Goal: Information Seeking & Learning: Check status

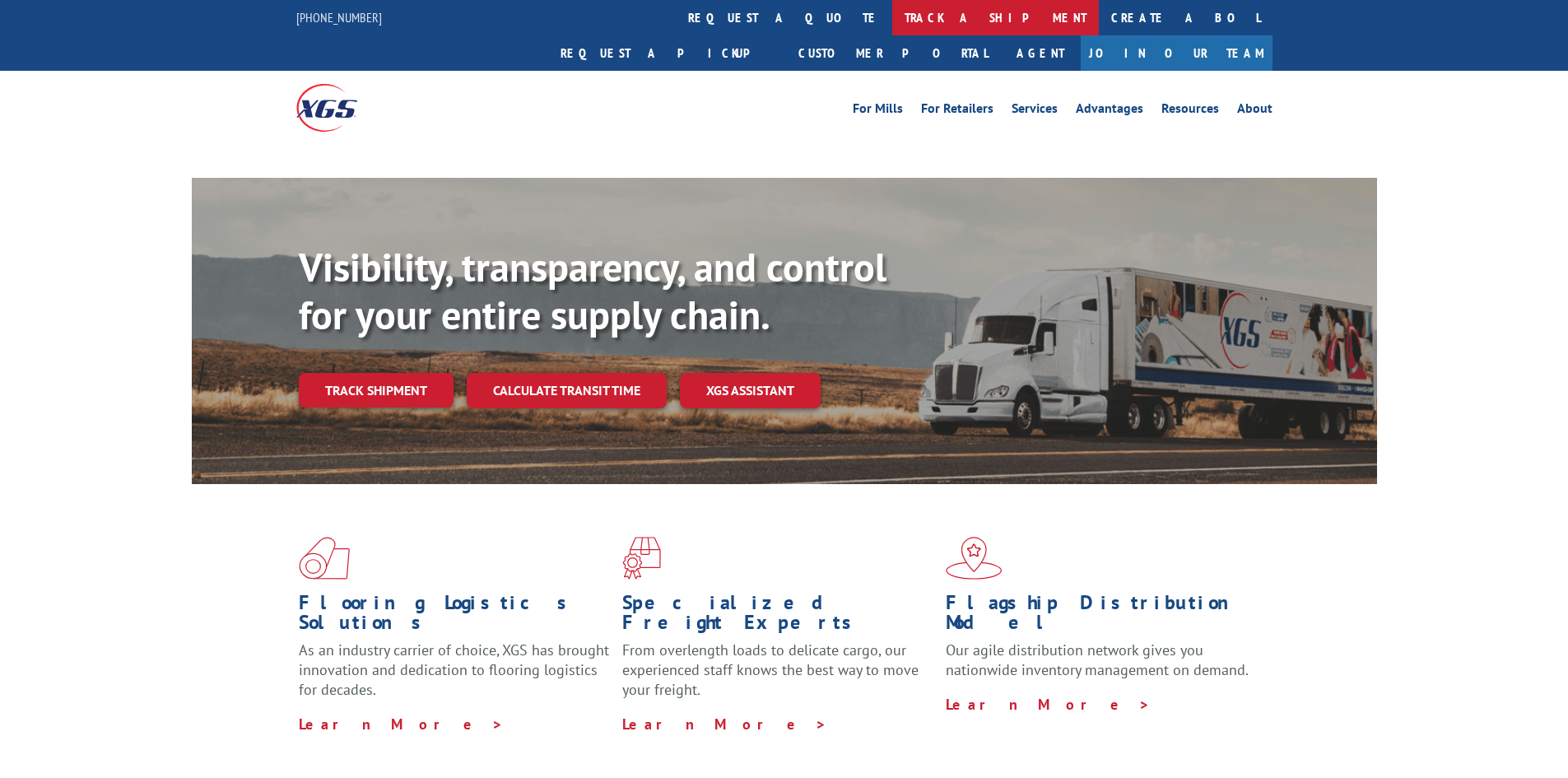
drag, startPoint x: 766, startPoint y: 22, endPoint x: 764, endPoint y: 9, distance: 13.2
click at [892, 22] on link "track a shipment" at bounding box center [995, 18] width 207 height 36
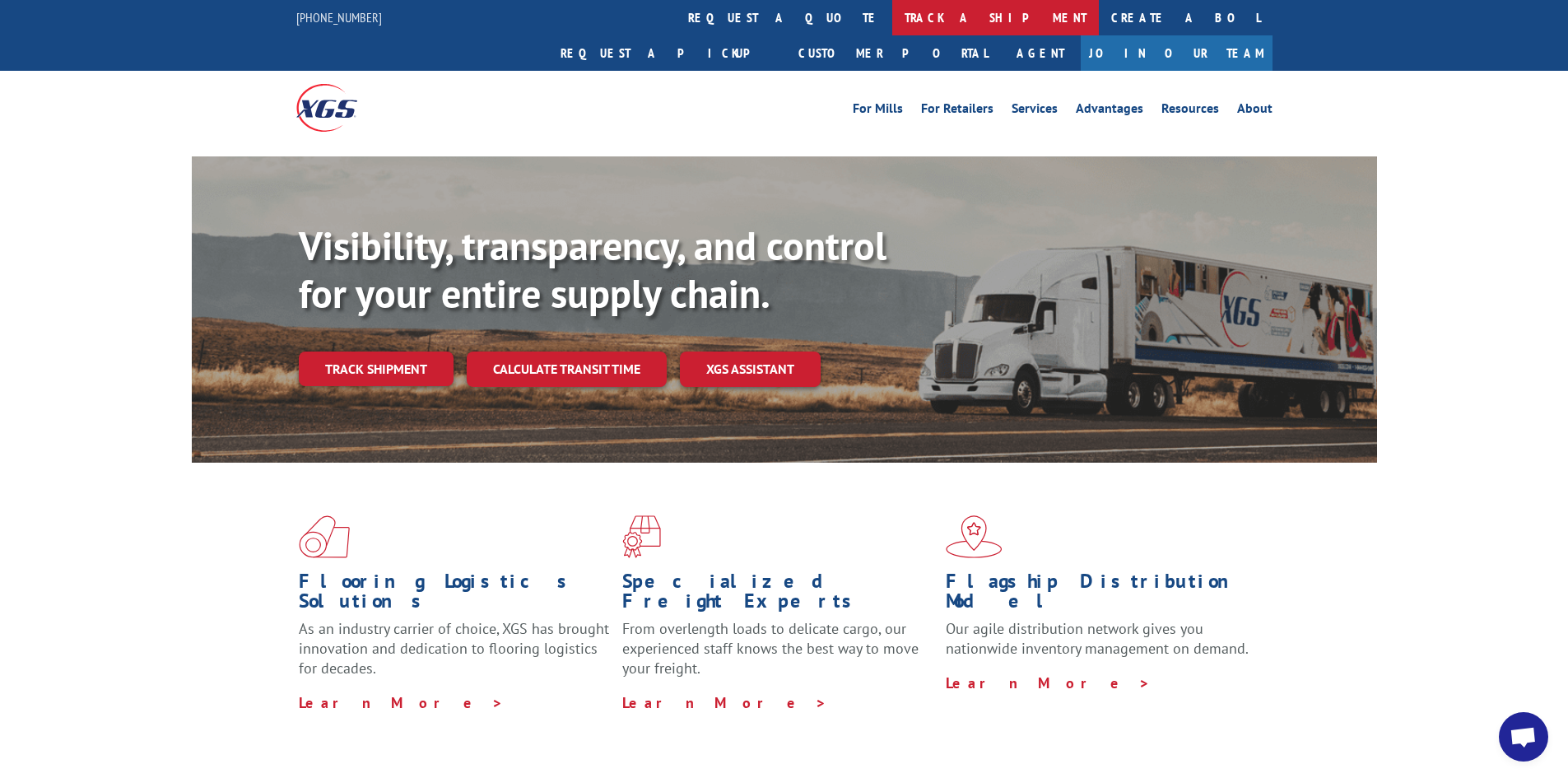
click at [892, 17] on link "track a shipment" at bounding box center [995, 18] width 207 height 36
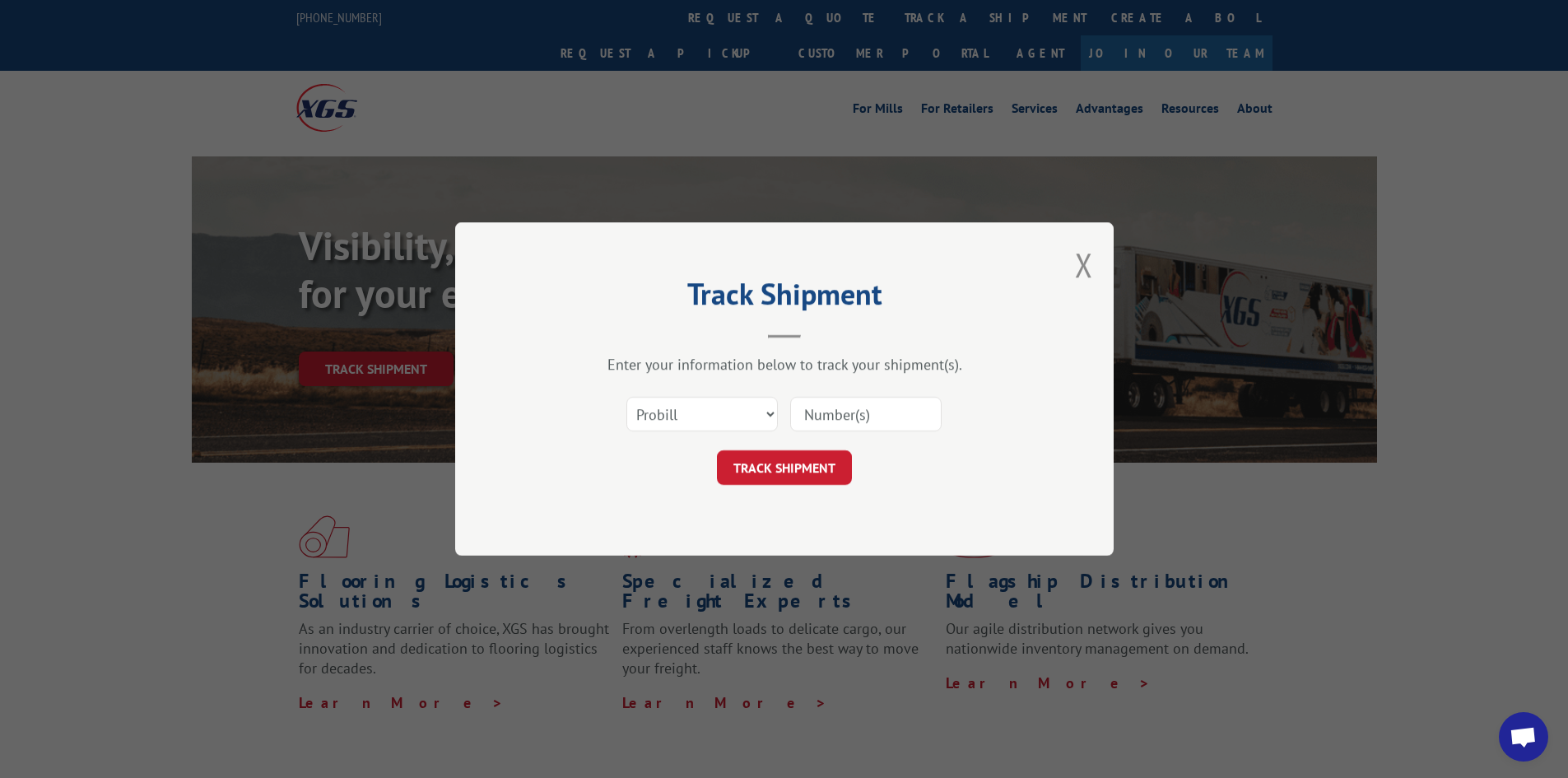
click at [879, 421] on input at bounding box center [866, 414] width 152 height 35
paste input "17668952"
type input "17668952"
drag, startPoint x: 792, startPoint y: 461, endPoint x: 807, endPoint y: 441, distance: 25.0
click at [792, 461] on button "TRACK SHIPMENT" at bounding box center [784, 468] width 135 height 35
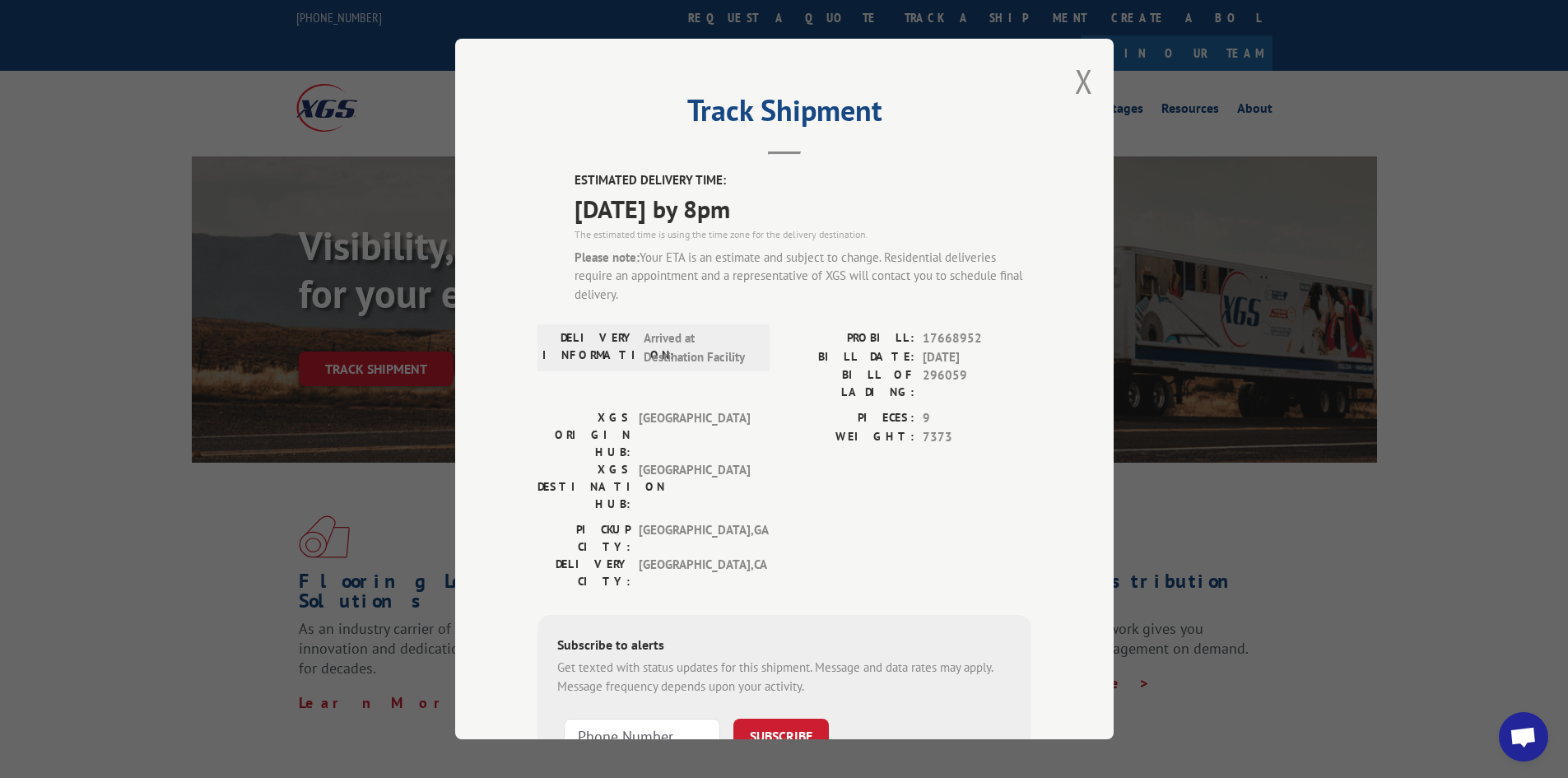
click at [1498, 392] on div "Track Shipment ESTIMATED DELIVERY TIME: 10/10/2025 by 8pm The estimated time is…" at bounding box center [784, 389] width 1568 height 778
click at [1075, 72] on button "Close modal" at bounding box center [1084, 81] width 18 height 44
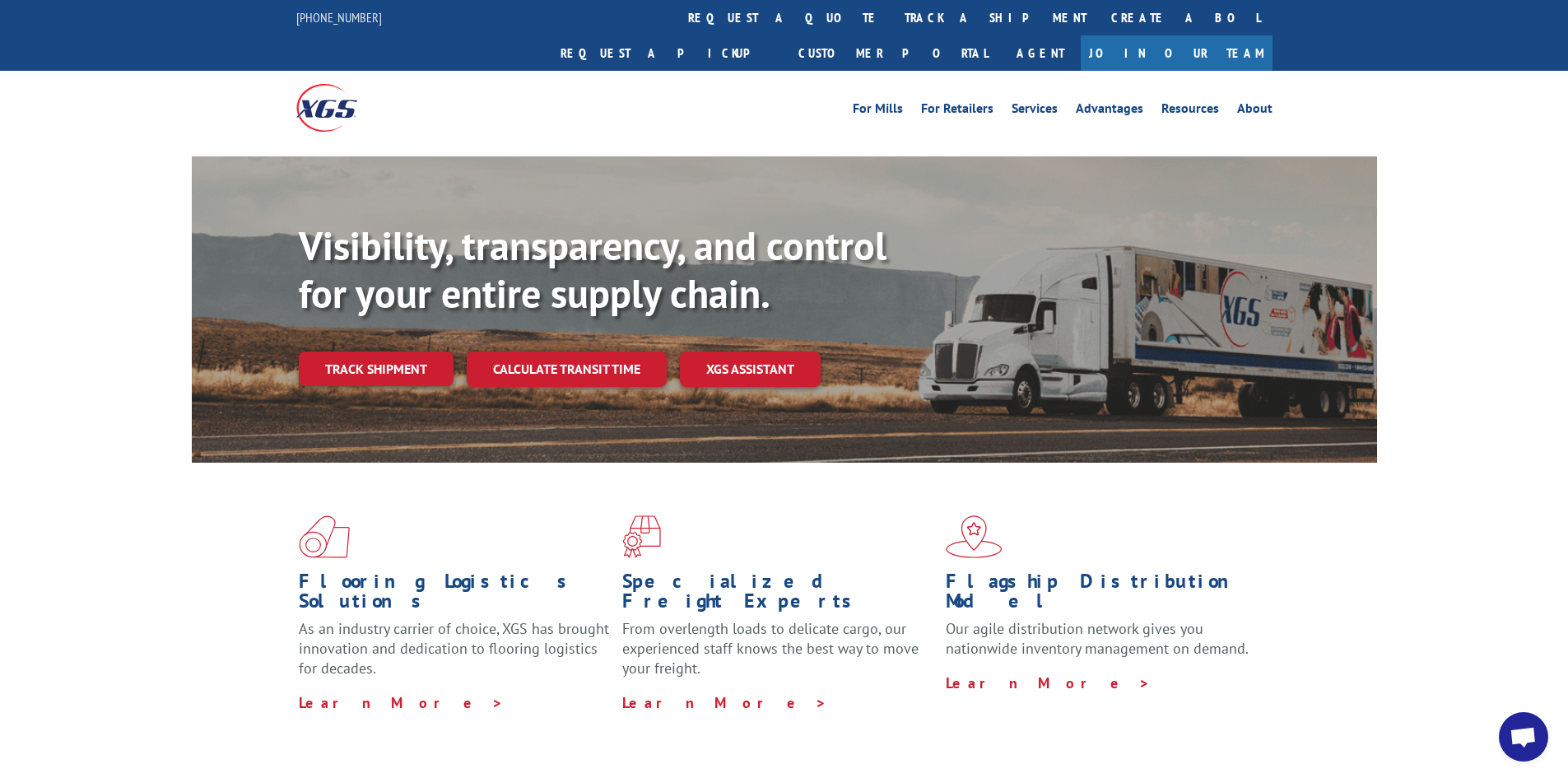
click at [1436, 391] on div "Visibility, transparency, and control for your entire supply chain. Track shipm…" at bounding box center [784, 326] width 1568 height 339
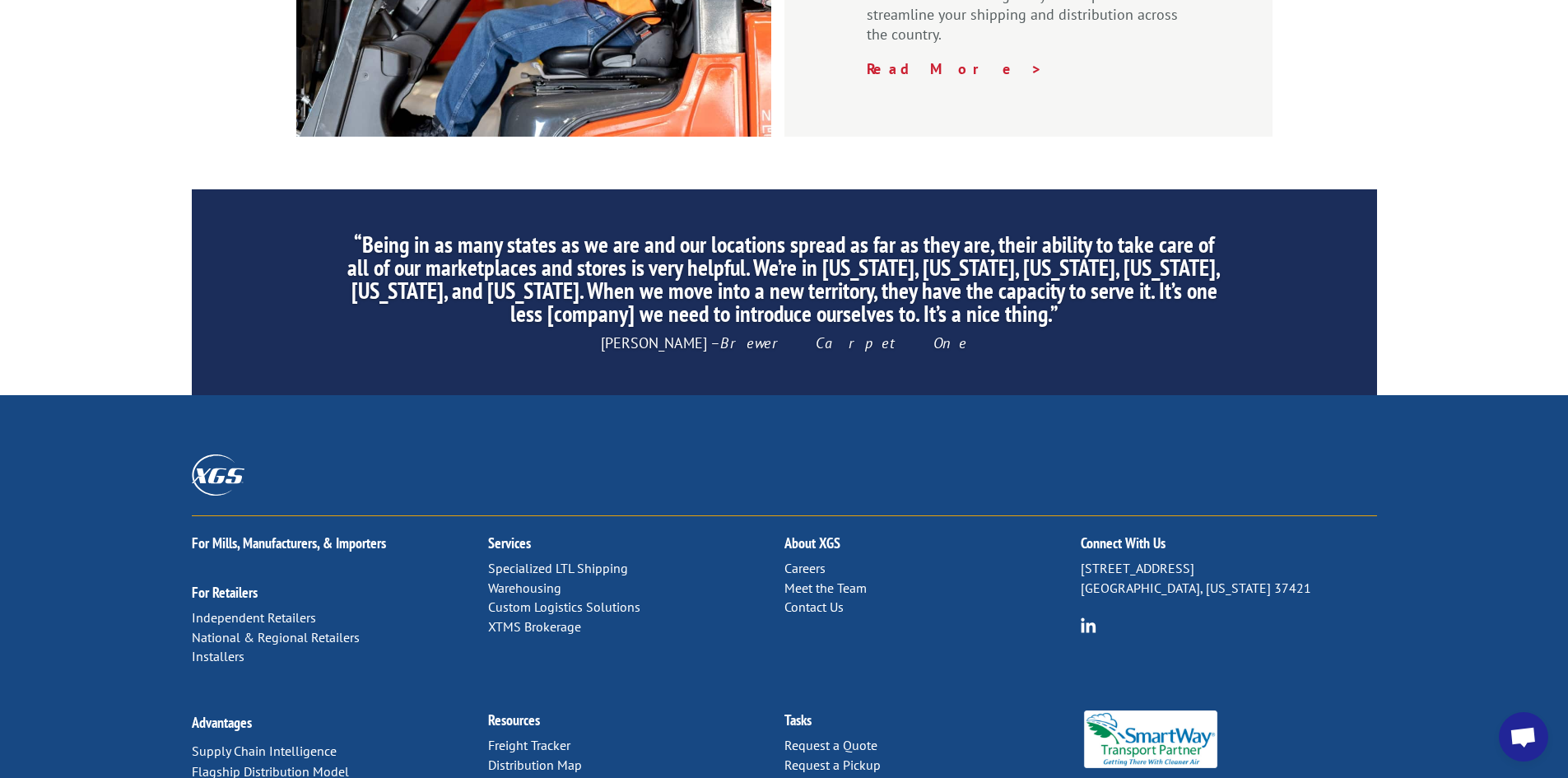
click at [551, 757] on link "Distribution Map" at bounding box center [535, 765] width 94 height 17
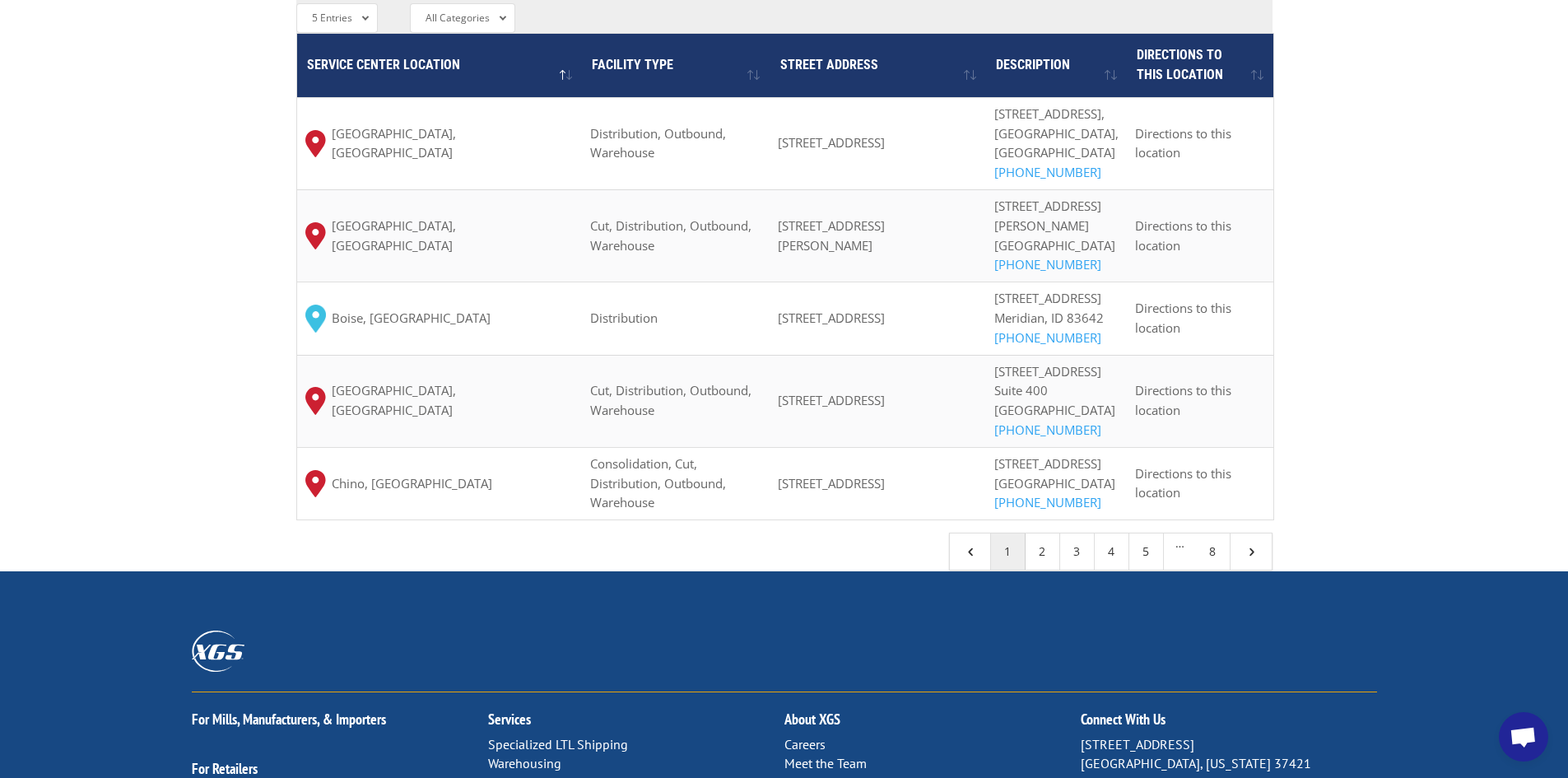
scroll to position [1785, 0]
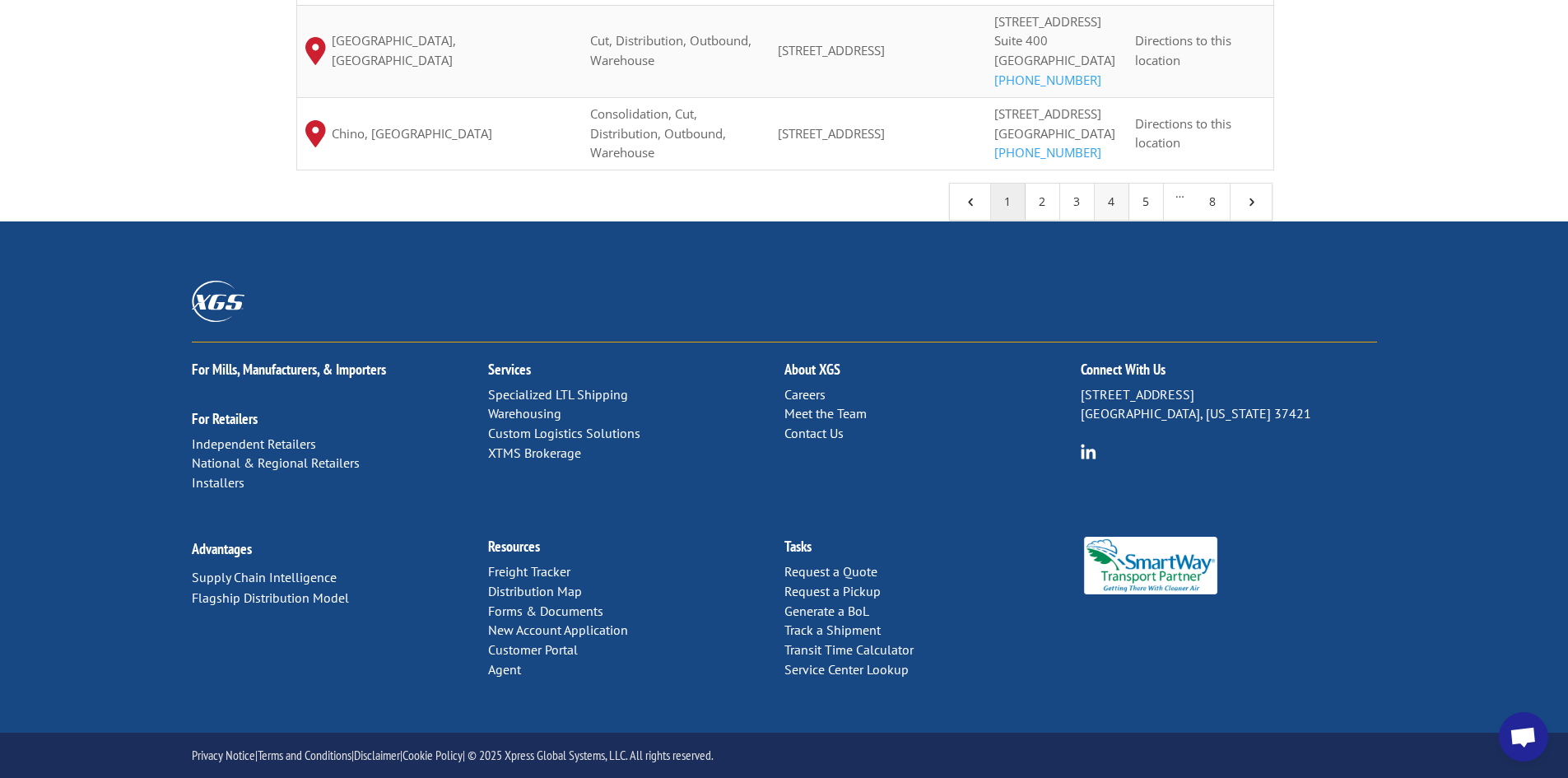
click at [1112, 206] on link "4" at bounding box center [1111, 201] width 35 height 37
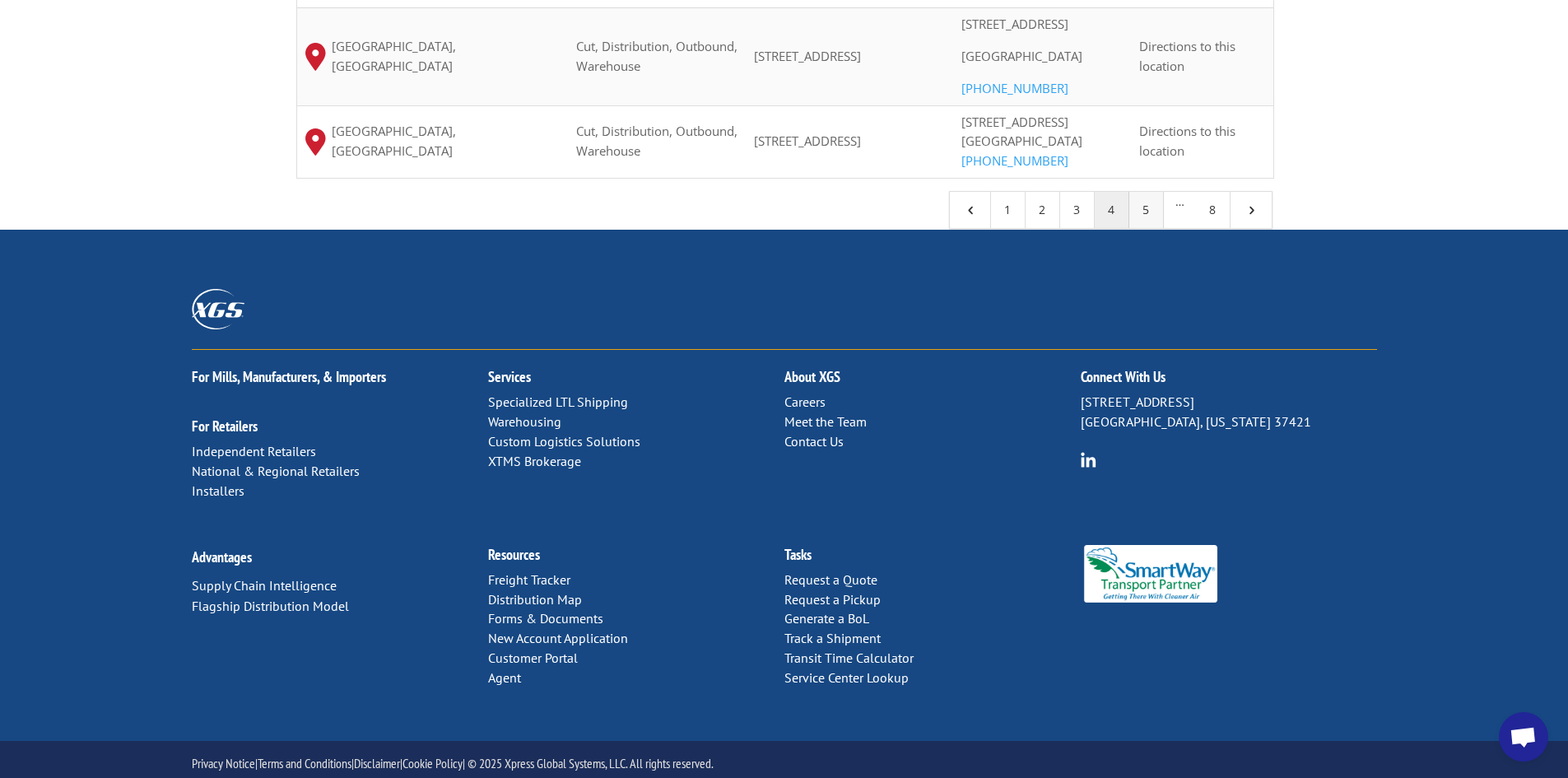
click at [1151, 228] on link "5" at bounding box center [1146, 210] width 35 height 37
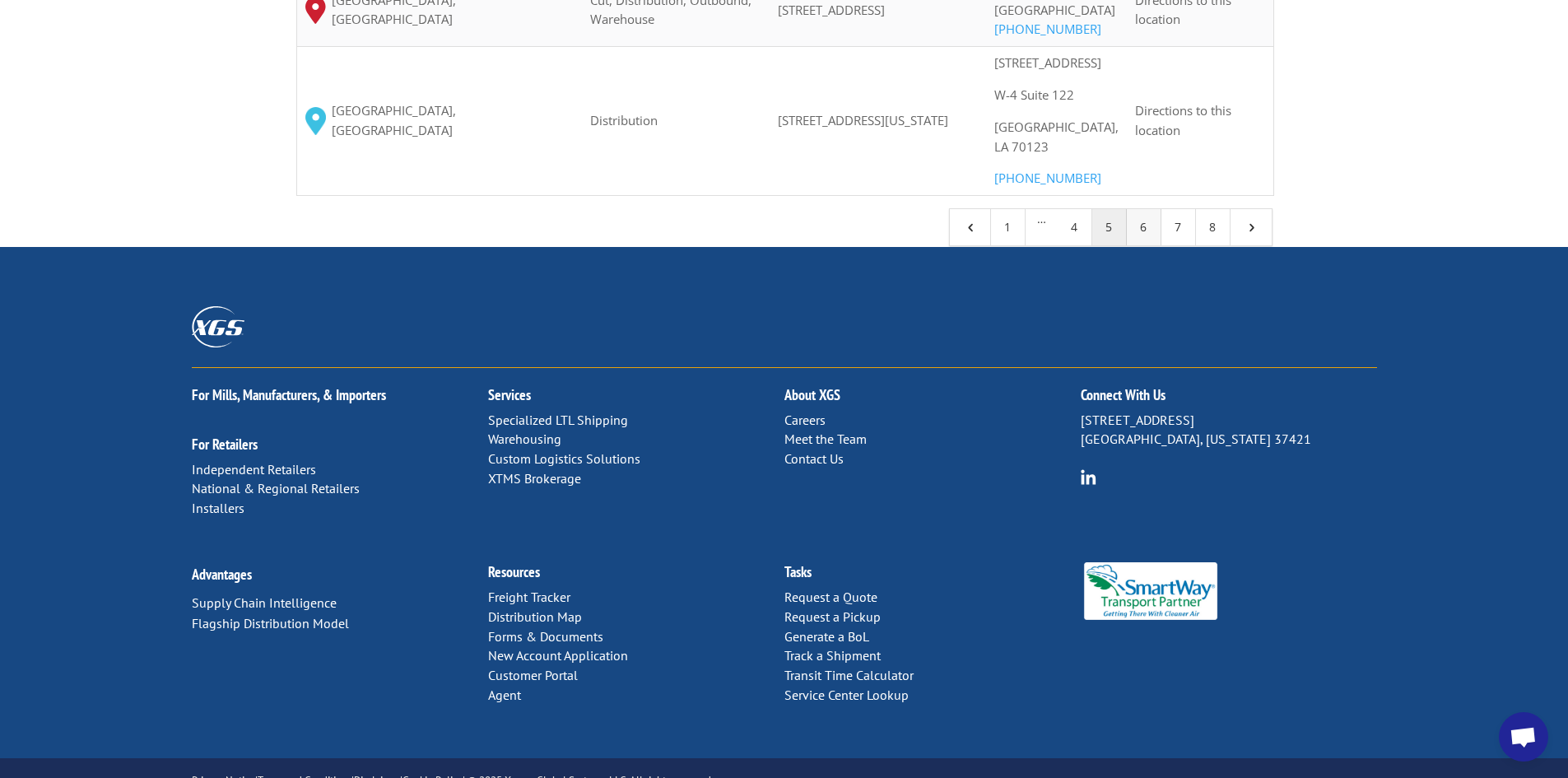
click at [1147, 246] on link "6" at bounding box center [1144, 227] width 35 height 37
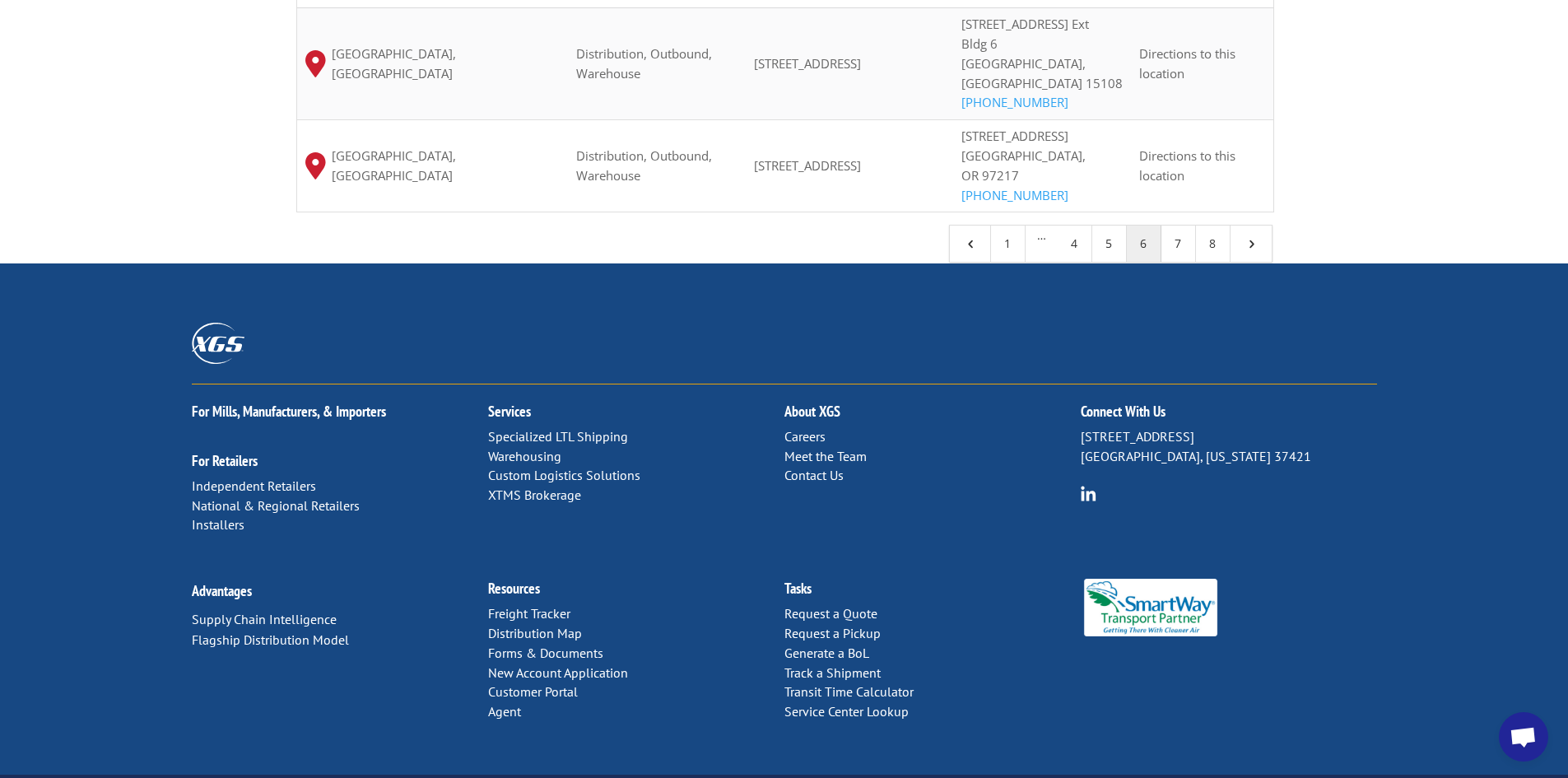
scroll to position [1746, 0]
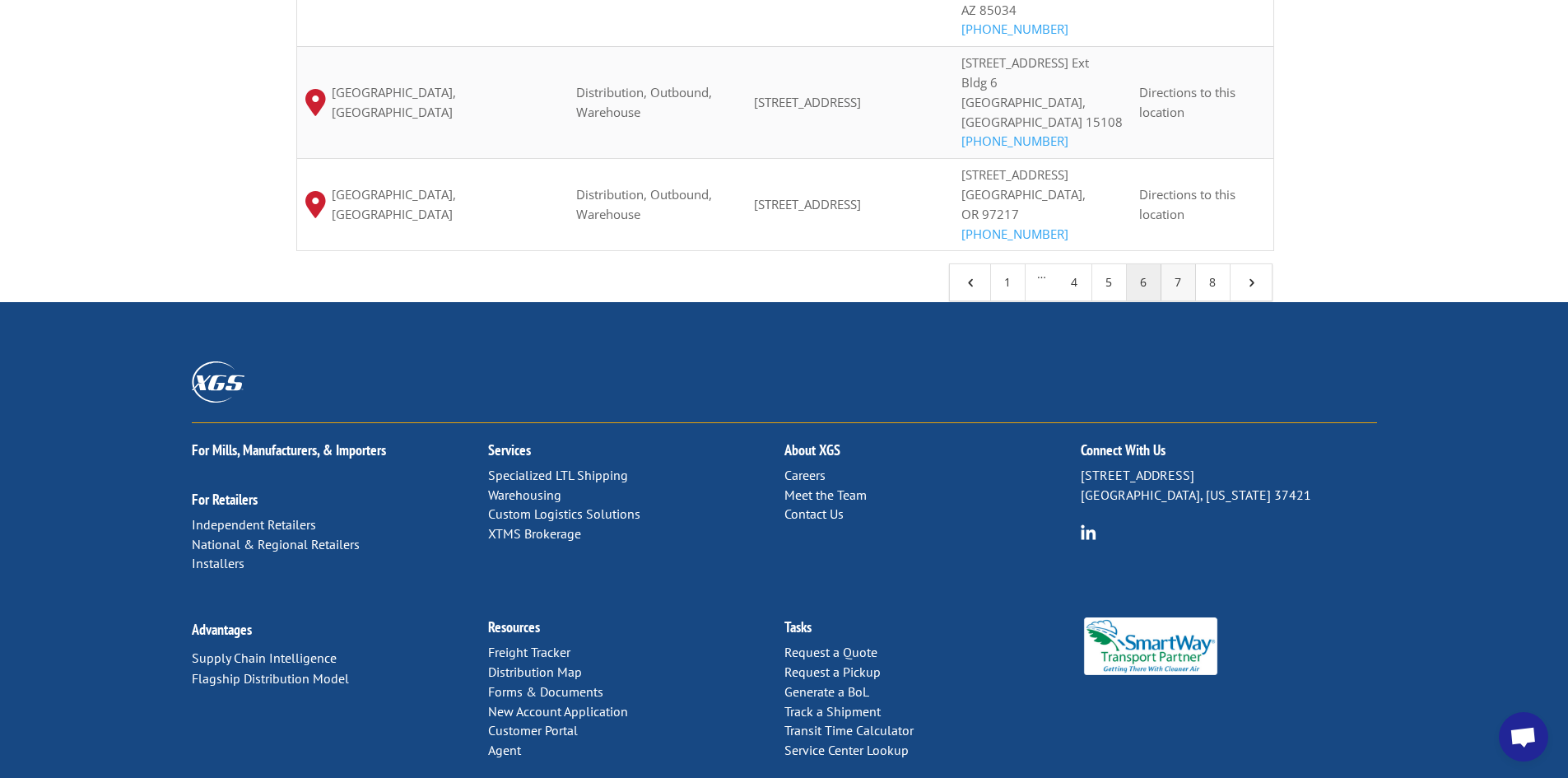
click at [1178, 265] on link "7" at bounding box center [1178, 282] width 35 height 37
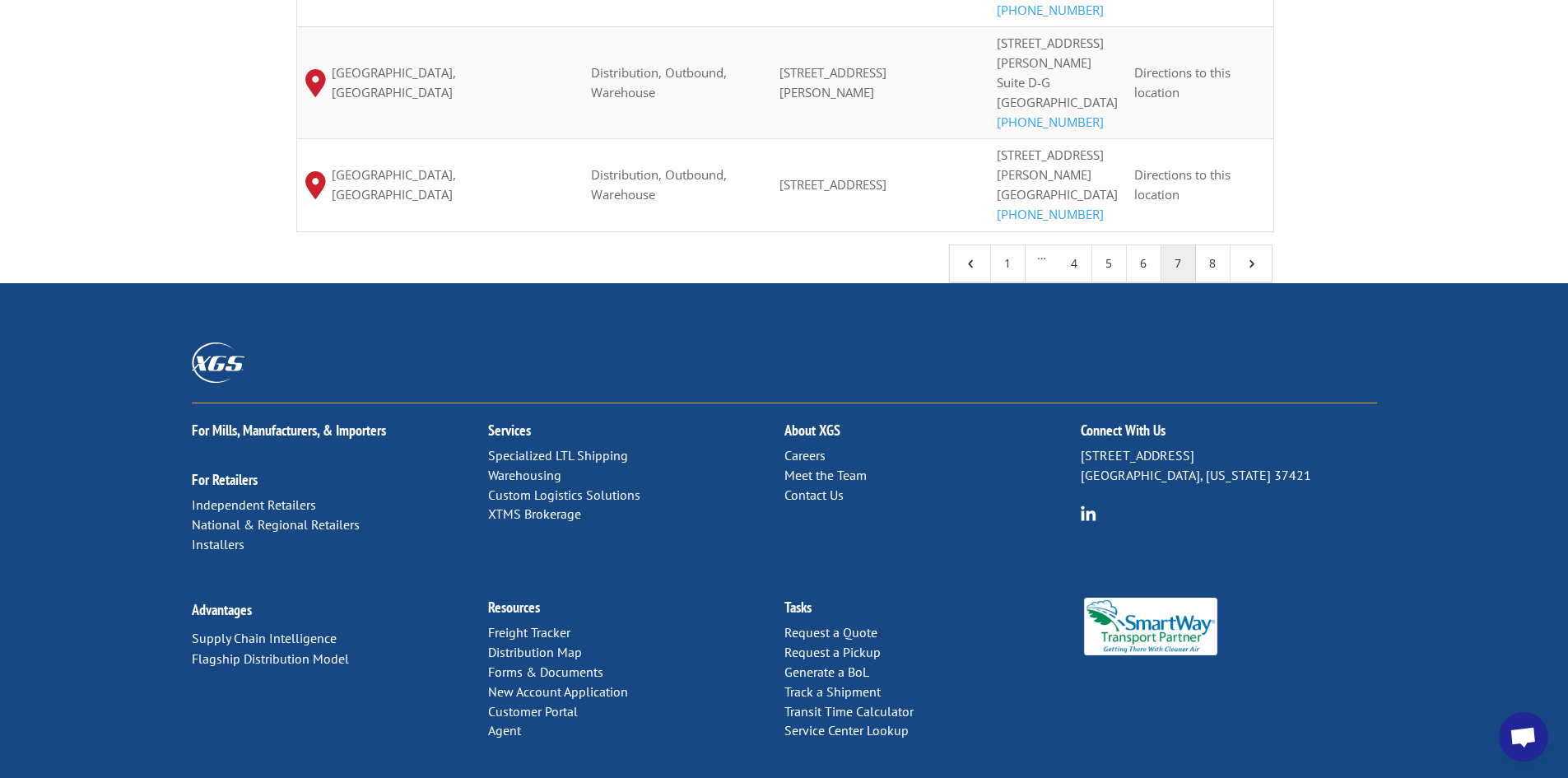
click at [503, 329] on div "For [PERSON_NAME], Manufacturers, & Importers For Retailers Independent Retaile…" at bounding box center [784, 539] width 1568 height 511
